Goal: Task Accomplishment & Management: Use online tool/utility

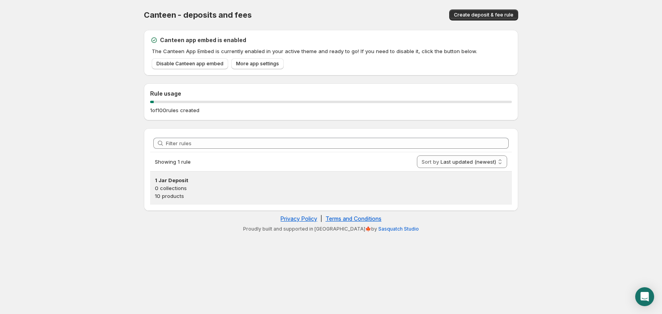
click at [213, 184] on h3 "1 Jar Deposit" at bounding box center [331, 180] width 352 height 8
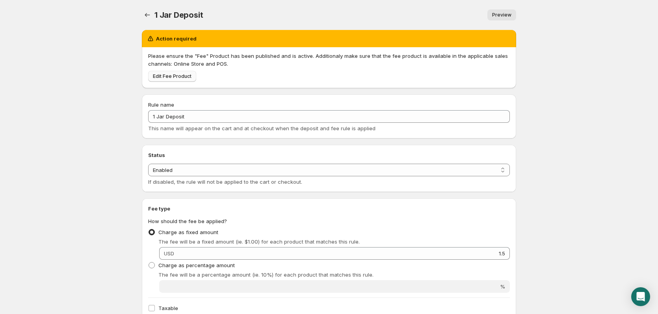
click at [187, 78] on span "Edit Fee Product" at bounding box center [172, 76] width 39 height 6
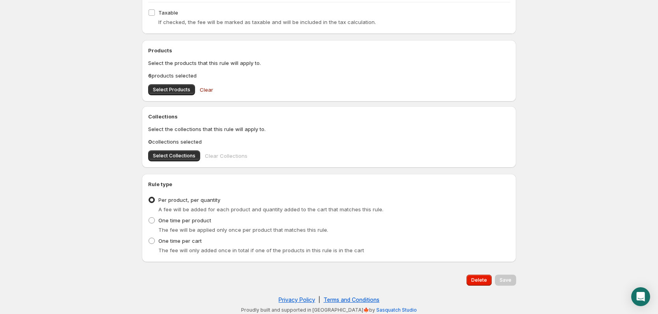
scroll to position [299, 0]
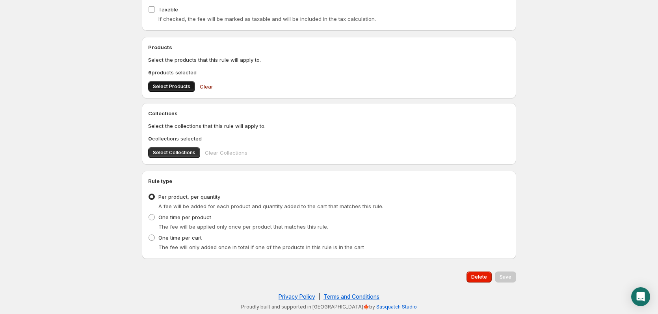
click at [164, 85] on span "Select Products" at bounding box center [171, 87] width 37 height 6
click at [183, 153] on span "Select Collections" at bounding box center [174, 153] width 43 height 6
click at [508, 281] on button "Save" at bounding box center [505, 277] width 21 height 11
